Goal: Task Accomplishment & Management: Manage account settings

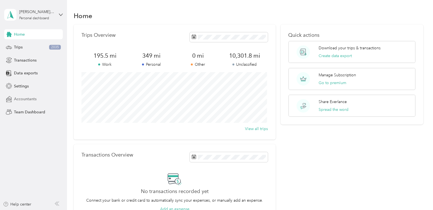
click at [25, 99] on span "Accountants" at bounding box center [25, 99] width 23 height 6
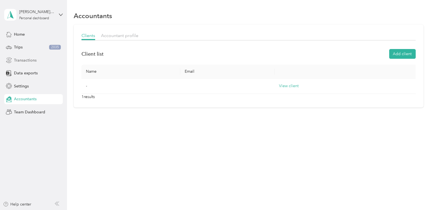
click at [29, 60] on span "Transactions" at bounding box center [25, 60] width 23 height 6
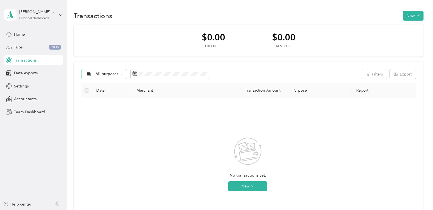
click at [109, 73] on span "All purposes" at bounding box center [106, 74] width 23 height 4
click at [102, 102] on span "Work" at bounding box center [108, 101] width 27 height 6
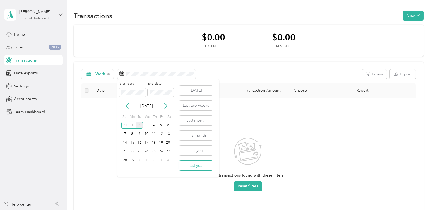
click at [194, 168] on button "Last year" at bounding box center [196, 166] width 34 height 10
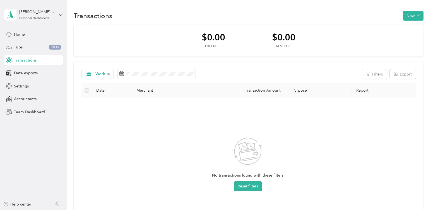
click at [396, 105] on div "No transactions found with these filters Reset filters" at bounding box center [248, 169] width 324 height 133
click at [290, 76] on div "Work Filters Export" at bounding box center [248, 74] width 334 height 10
click at [20, 82] on div "Settings" at bounding box center [33, 86] width 59 height 10
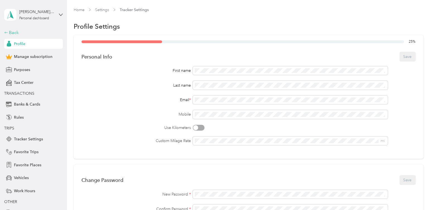
click at [5, 30] on div "Back" at bounding box center [32, 32] width 56 height 7
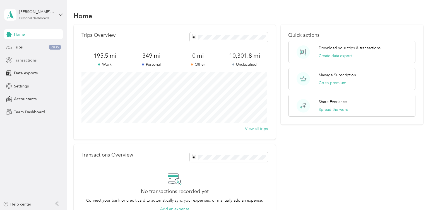
click at [22, 60] on span "Transactions" at bounding box center [25, 60] width 23 height 6
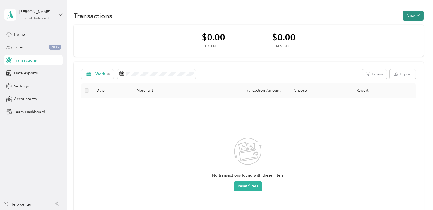
click at [408, 15] on button "New" at bounding box center [413, 16] width 21 height 10
click at [407, 26] on span "Expense" at bounding box center [410, 26] width 15 height 6
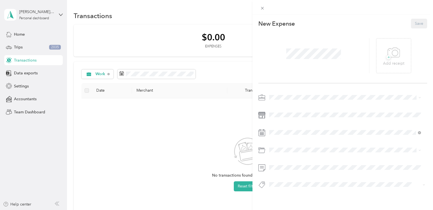
click at [179, 156] on div "This expense cannot be edited because it is either under review, approved, or p…" at bounding box center [216, 105] width 433 height 210
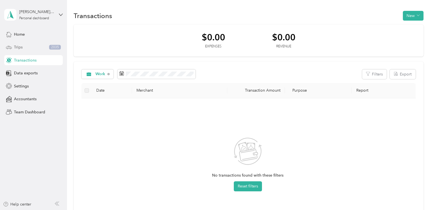
click at [18, 49] on span "Trips" at bounding box center [18, 47] width 9 height 6
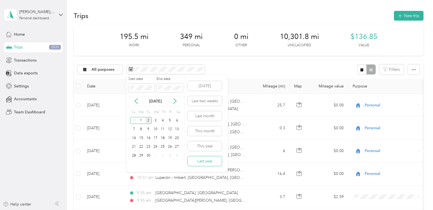
drag, startPoint x: 210, startPoint y: 158, endPoint x: 209, endPoint y: 155, distance: 4.0
click at [210, 158] on button "Last year" at bounding box center [205, 161] width 34 height 10
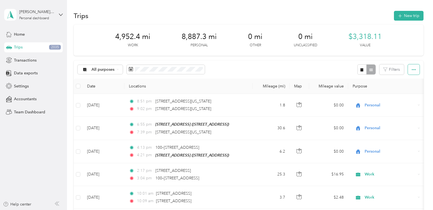
click at [413, 72] on button "button" at bounding box center [414, 69] width 12 height 10
click at [388, 68] on button "Filters" at bounding box center [391, 69] width 25 height 10
click at [369, 68] on div at bounding box center [366, 69] width 18 height 10
click at [363, 70] on button "button" at bounding box center [361, 69] width 9 height 10
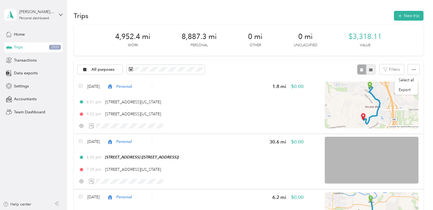
click at [371, 71] on icon "button" at bounding box center [370, 70] width 3 height 3
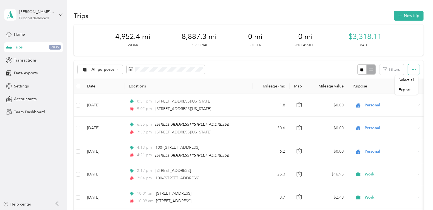
click at [414, 69] on button "button" at bounding box center [414, 69] width 12 height 10
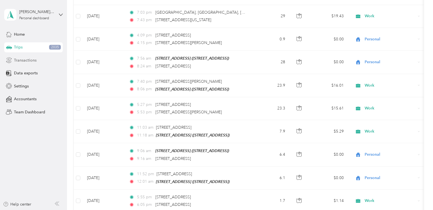
scroll to position [84, 0]
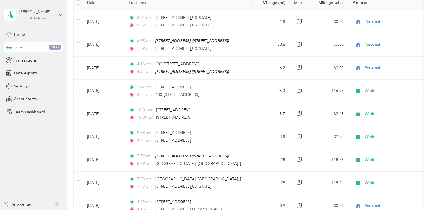
click at [33, 19] on div "Personal dashboard" at bounding box center [34, 18] width 30 height 3
click at [53, 99] on div "Accountants" at bounding box center [33, 99] width 59 height 10
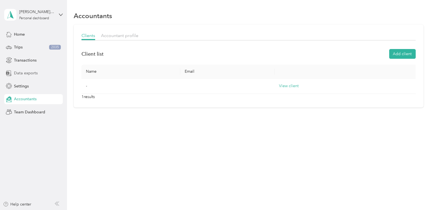
click at [30, 75] on span "Data exports" at bounding box center [26, 73] width 24 height 6
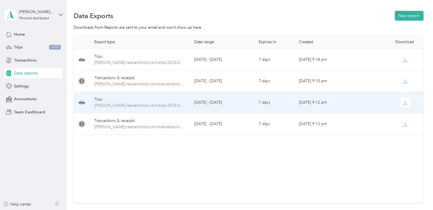
click at [99, 100] on div "Trips" at bounding box center [139, 100] width 91 height 6
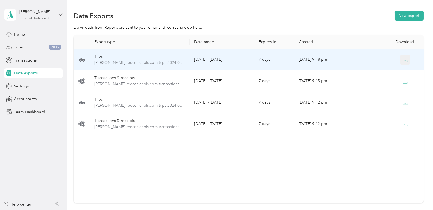
click at [403, 57] on icon "button" at bounding box center [404, 59] width 5 height 5
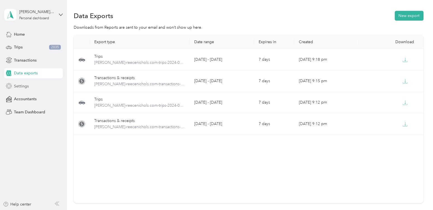
click at [18, 86] on span "Settings" at bounding box center [21, 86] width 15 height 6
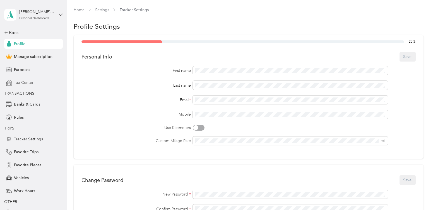
click at [30, 84] on span "Tax Center" at bounding box center [24, 83] width 20 height 6
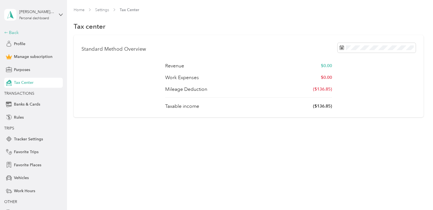
click at [6, 32] on icon at bounding box center [6, 33] width 4 height 4
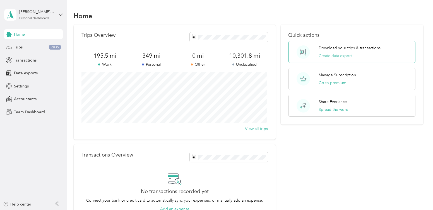
click at [333, 54] on button "Create data export" at bounding box center [335, 56] width 33 height 6
